Goal: Transaction & Acquisition: Purchase product/service

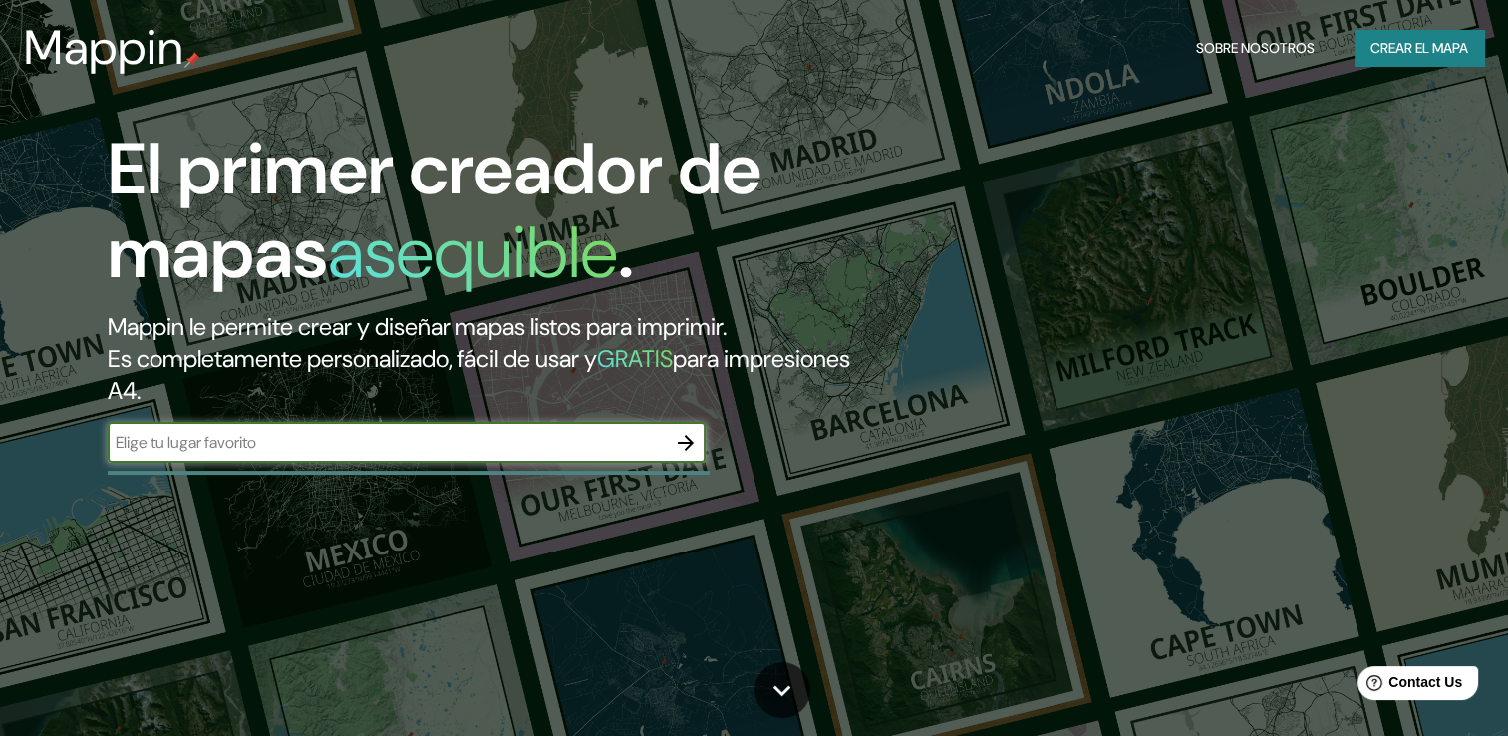
click at [404, 445] on input "text" at bounding box center [387, 442] width 558 height 23
type input "CASA WABI"
click at [688, 446] on icon "button" at bounding box center [686, 443] width 16 height 16
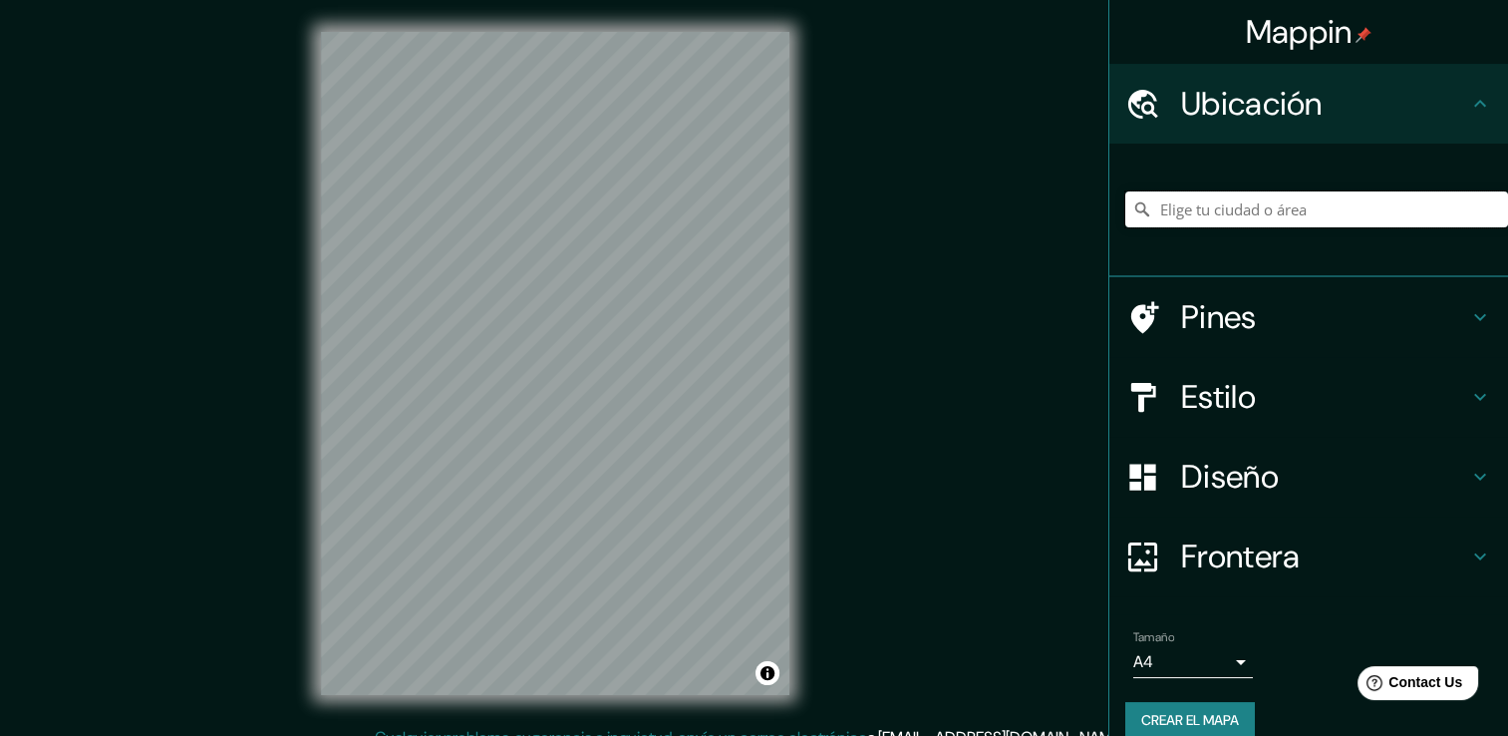
click at [1283, 206] on input "Elige tu ciudad o área" at bounding box center [1316, 209] width 383 height 36
click at [1247, 477] on h4 "Diseño" at bounding box center [1324, 477] width 287 height 40
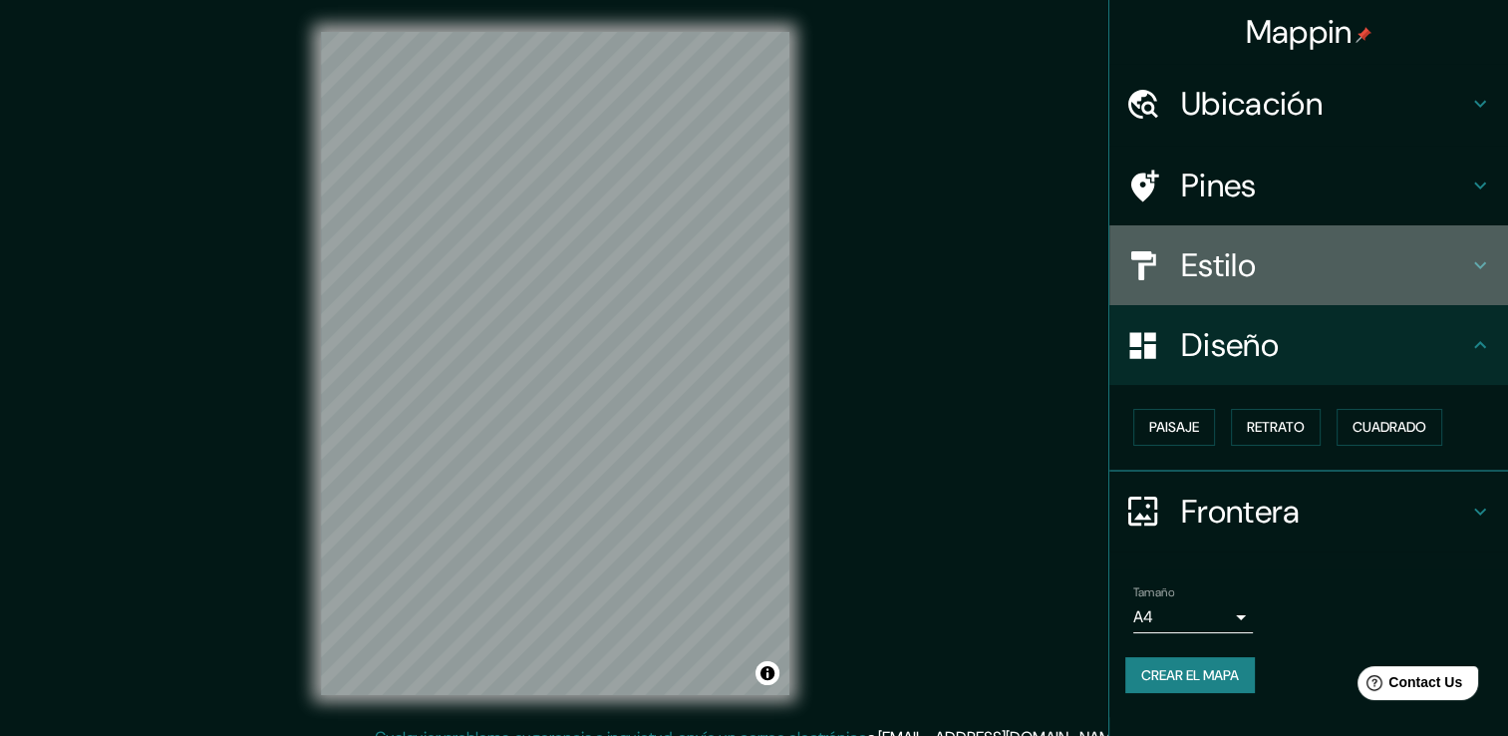
click at [1212, 264] on h4 "Estilo" at bounding box center [1324, 265] width 287 height 40
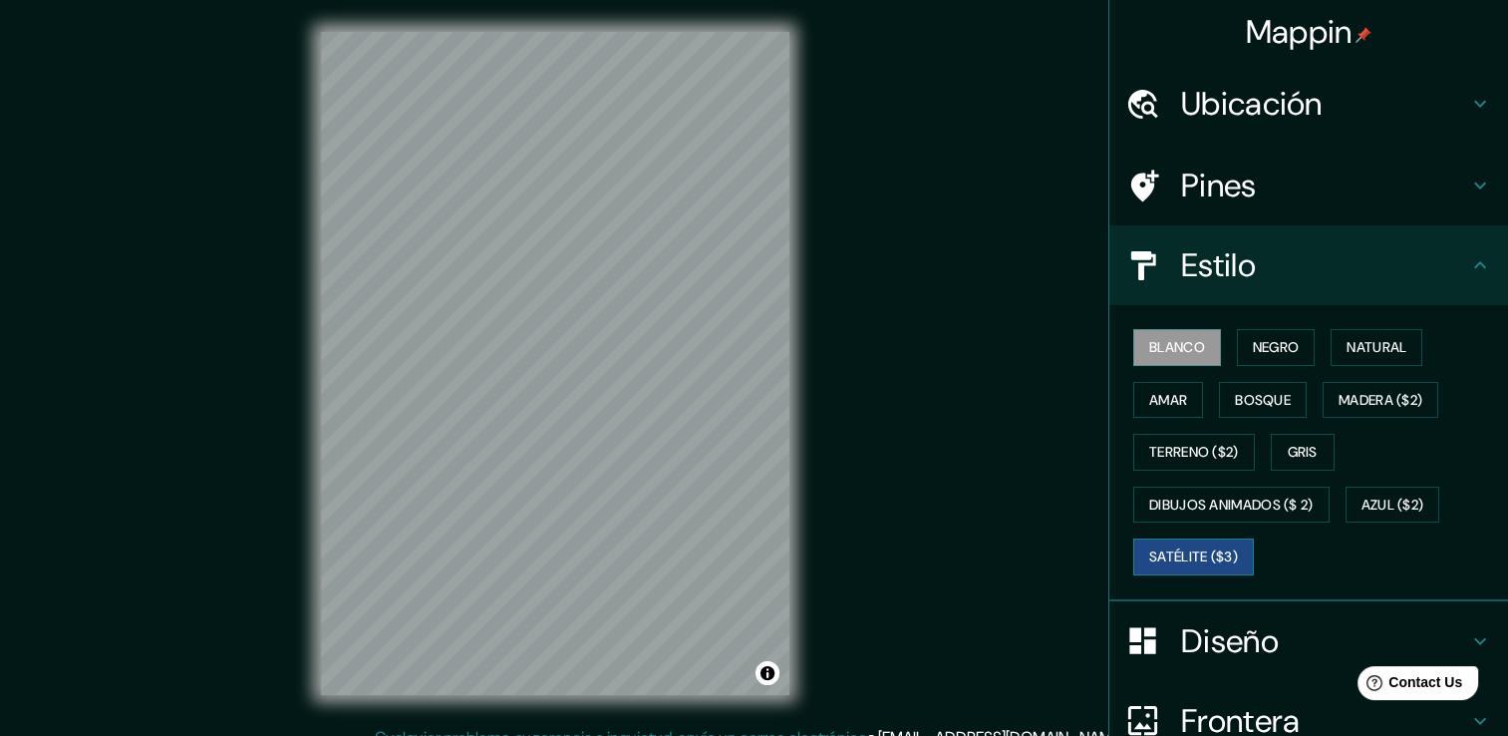
click at [1189, 559] on font "Satélite ($3)" at bounding box center [1193, 556] width 89 height 25
click at [839, 292] on div "Mappin Ubicación Pines Estilo Blanco Negro Natural [PERSON_NAME] ($2) Terreno (…" at bounding box center [754, 379] width 1508 height 758
click at [817, 329] on div "© Mapbox © OpenStreetMap Improve this map © Maxar" at bounding box center [555, 363] width 532 height 726
click at [861, 392] on div "Mappin Ubicación Pines Estilo Blanco Negro Natural [PERSON_NAME] ($2) Terreno (…" at bounding box center [754, 379] width 1508 height 758
